Goal: Find specific page/section: Find specific page/section

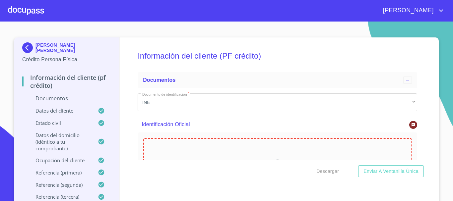
click at [31, 14] on div at bounding box center [26, 10] width 36 height 21
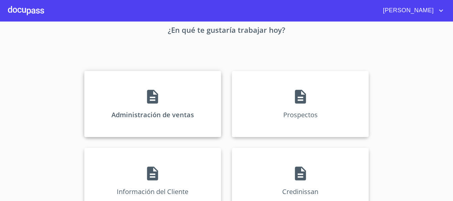
scroll to position [66, 0]
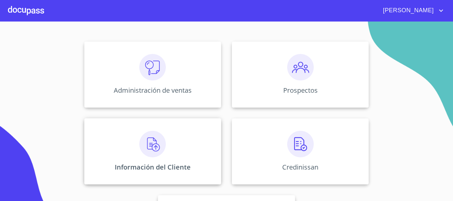
click at [154, 132] on img at bounding box center [152, 144] width 27 height 27
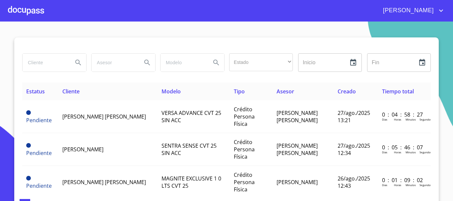
click at [44, 63] on input "search" at bounding box center [45, 63] width 45 height 18
type input "[PERSON_NAME] [PERSON_NAME]"
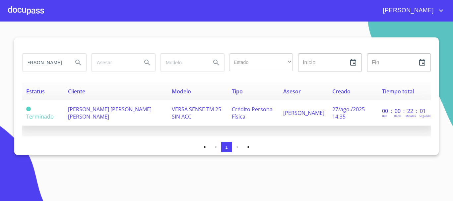
scroll to position [0, 0]
click at [83, 115] on span "[PERSON_NAME] [PERSON_NAME] [PERSON_NAME]" at bounding box center [110, 113] width 84 height 15
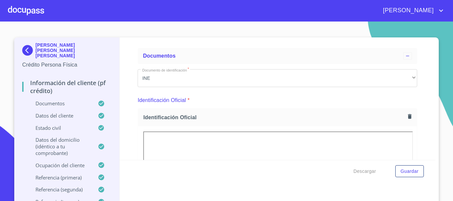
scroll to position [97, 0]
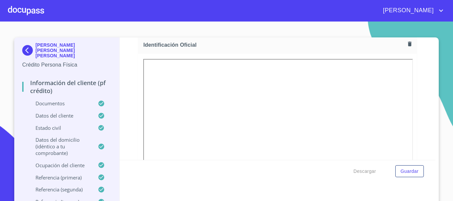
click at [21, 10] on div at bounding box center [26, 10] width 36 height 21
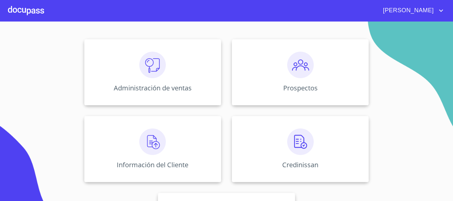
scroll to position [66, 0]
